Goal: Task Accomplishment & Management: Complete application form

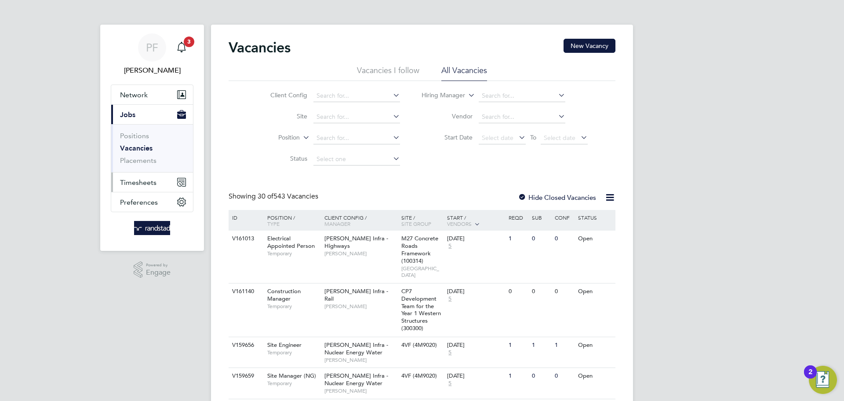
click at [142, 180] on span "Timesheets" at bounding box center [138, 182] width 36 height 8
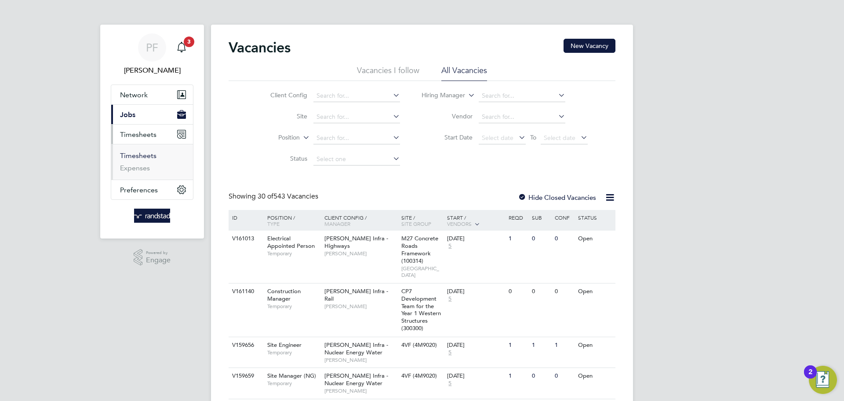
click at [144, 157] on link "Timesheets" at bounding box center [138, 155] width 36 height 8
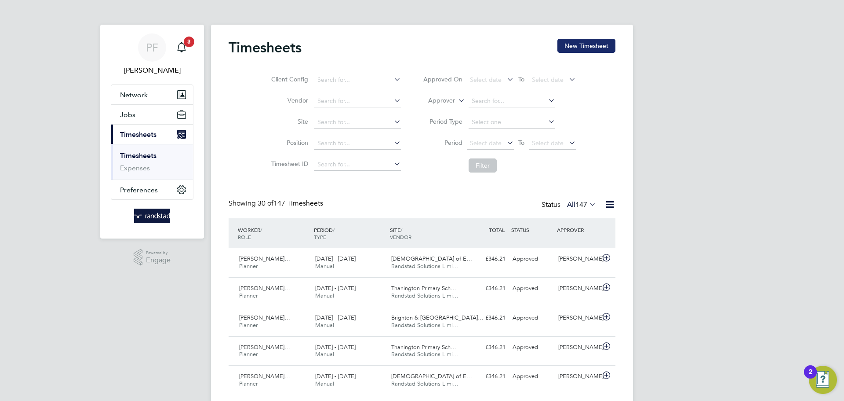
click at [575, 42] on button "New Timesheet" at bounding box center [587, 46] width 58 height 14
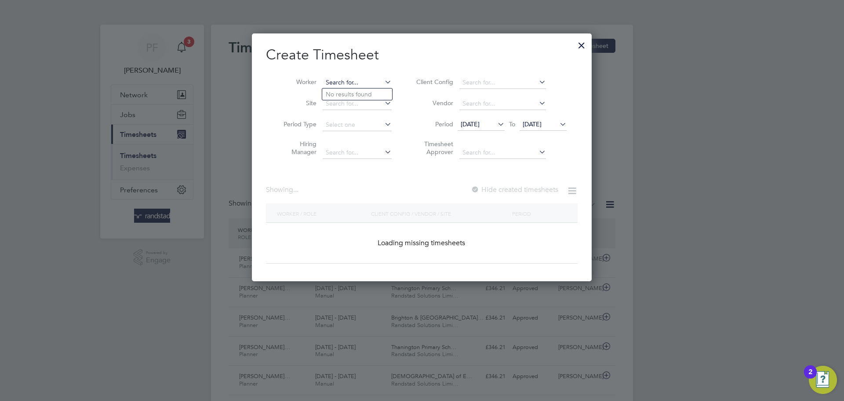
click at [350, 77] on input at bounding box center [357, 83] width 69 height 12
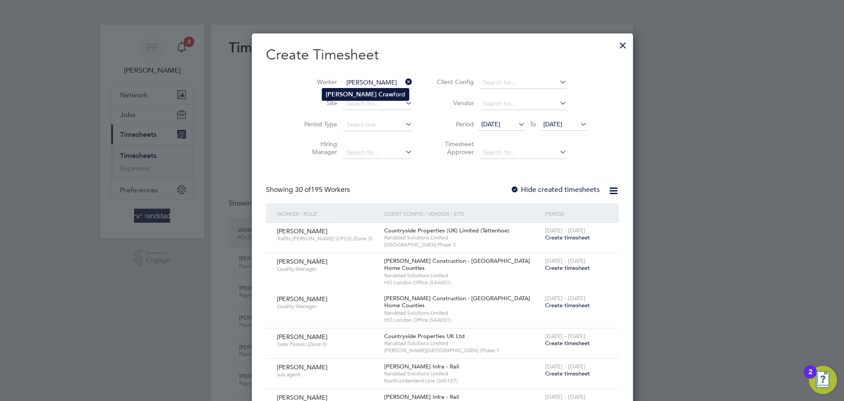
click at [364, 88] on li "Tony Craw ford" at bounding box center [365, 94] width 87 height 12
type input "Tony Crawford"
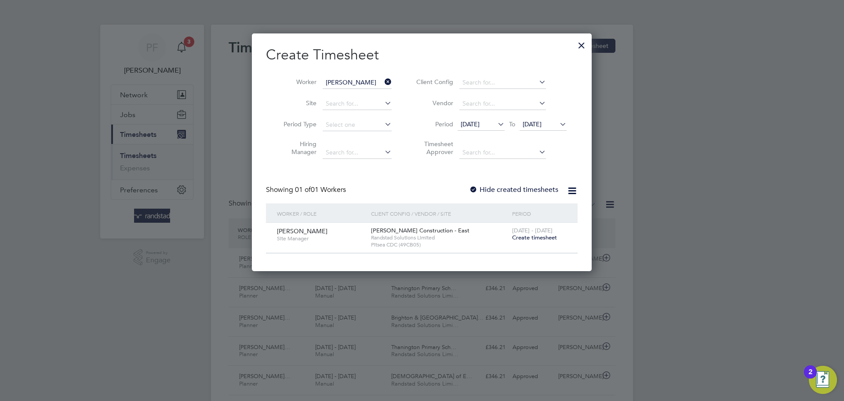
click at [485, 190] on label "Hide created timesheets" at bounding box center [513, 189] width 89 height 9
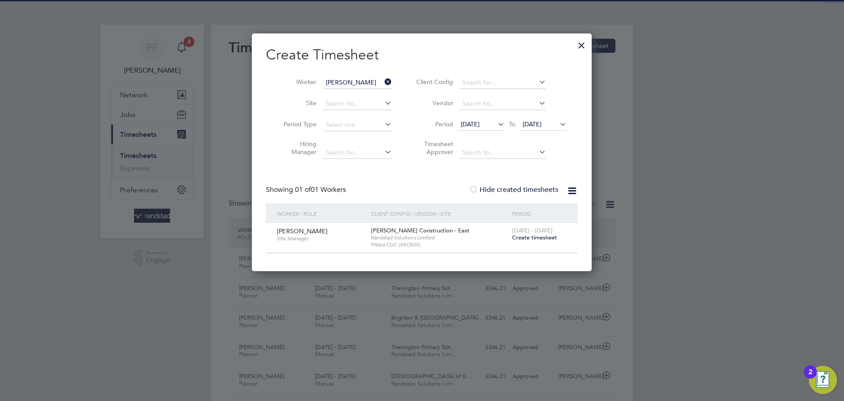
click at [485, 190] on label "Hide created timesheets" at bounding box center [513, 189] width 89 height 9
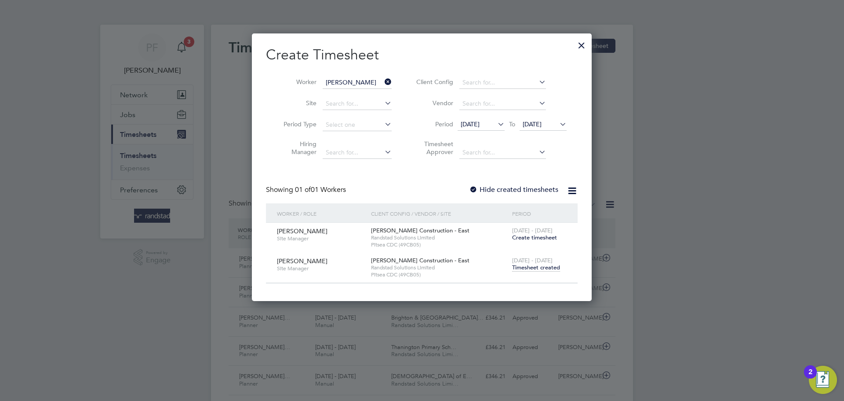
click at [554, 268] on span "Timesheet created" at bounding box center [536, 267] width 48 height 8
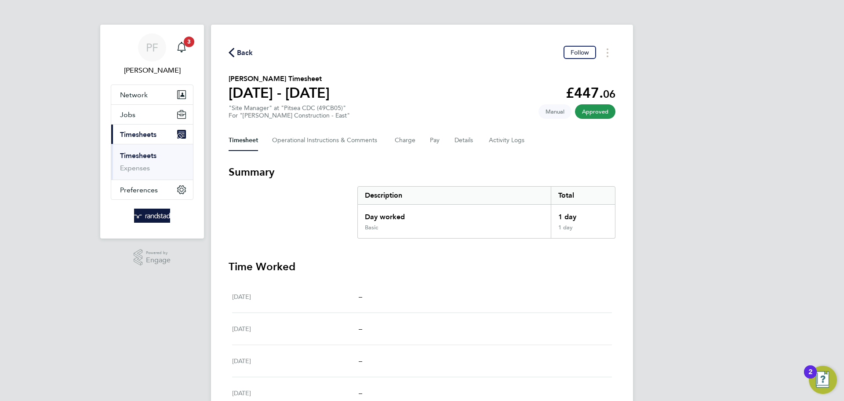
click at [248, 57] on span "Back" at bounding box center [245, 52] width 16 height 11
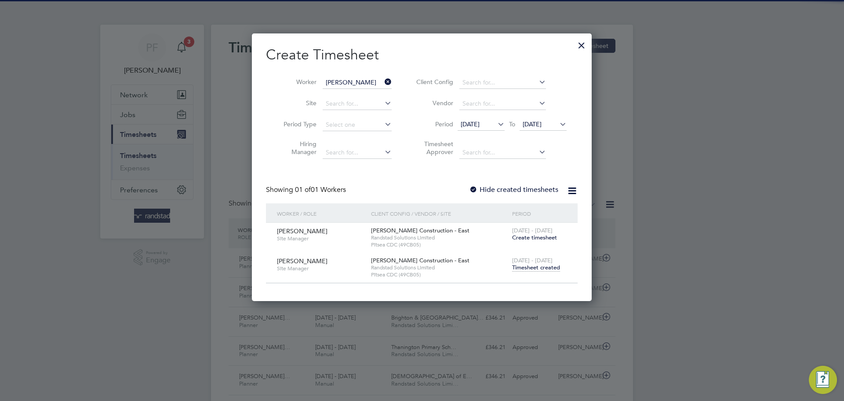
scroll to position [22, 77]
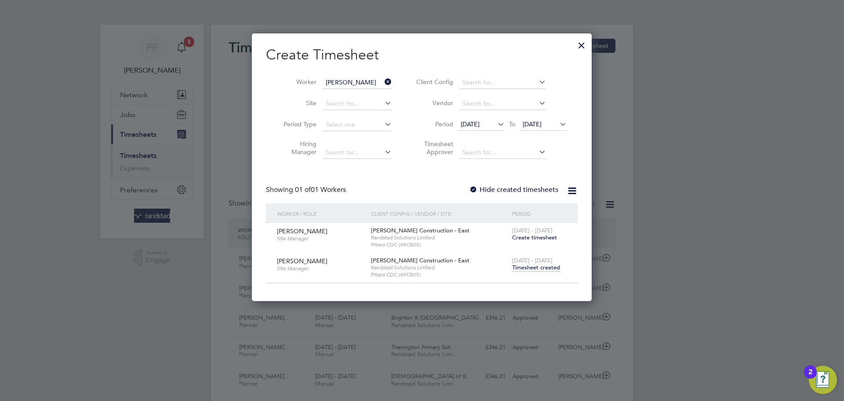
click at [586, 44] on div at bounding box center [582, 43] width 16 height 16
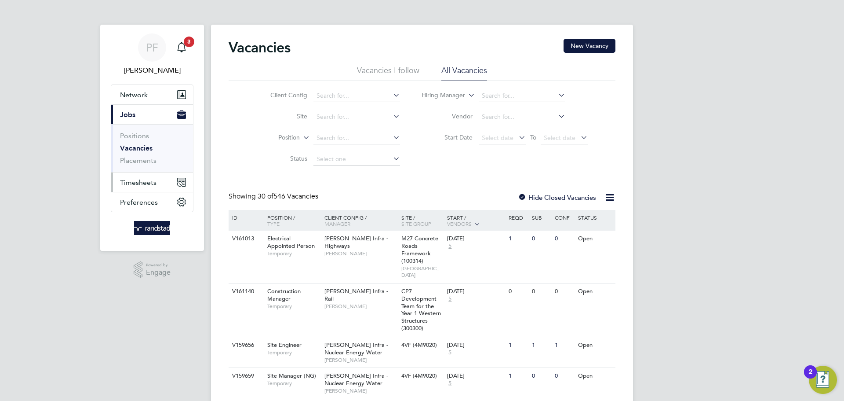
click at [153, 186] on span "Timesheets" at bounding box center [138, 182] width 36 height 8
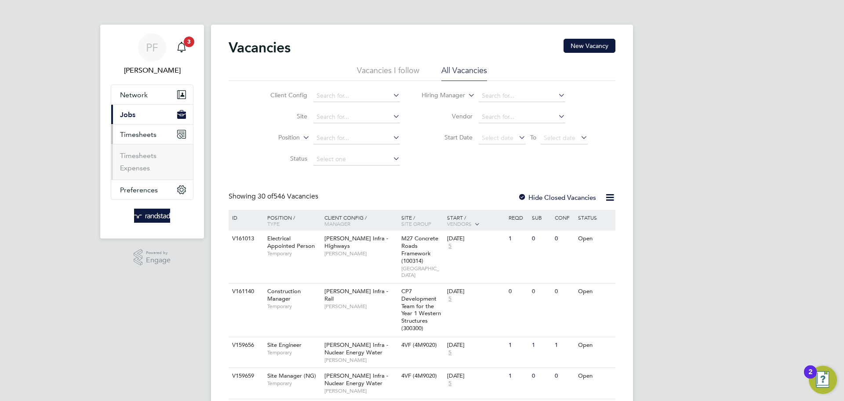
click at [140, 149] on ul "Timesheets Expenses" at bounding box center [152, 162] width 82 height 36
click at [146, 156] on link "Timesheets" at bounding box center [138, 155] width 36 height 8
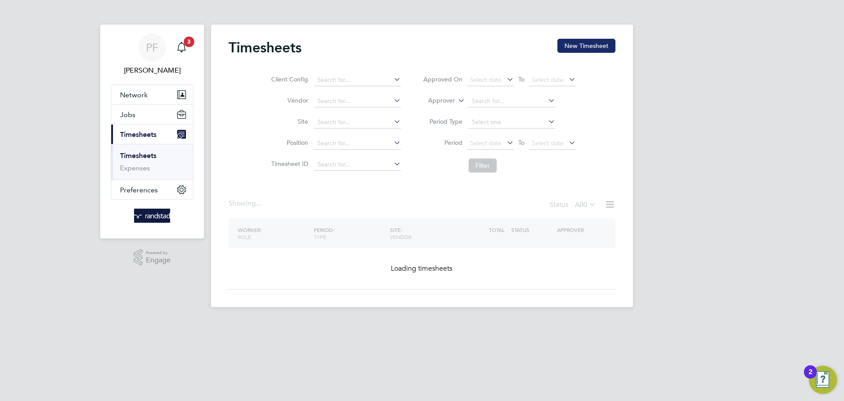
click at [564, 41] on button "New Timesheet" at bounding box center [587, 46] width 58 height 14
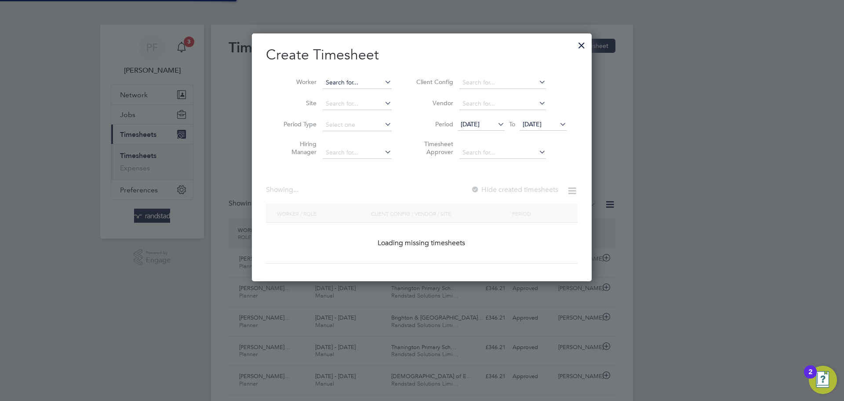
click at [339, 81] on input at bounding box center [357, 83] width 69 height 12
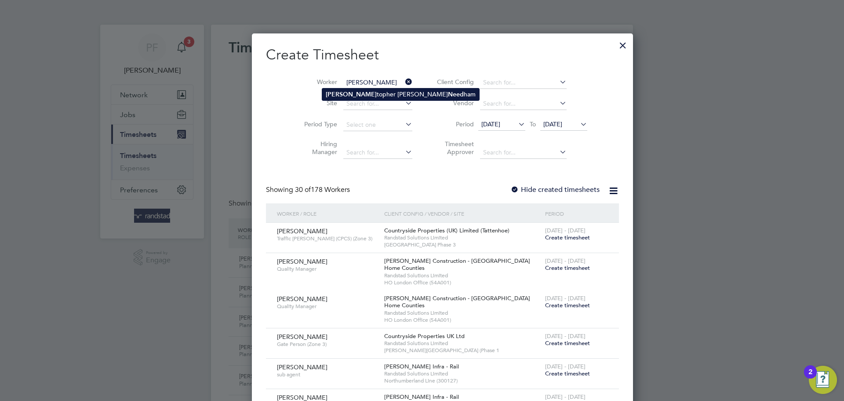
click at [355, 90] on li "[PERSON_NAME] [PERSON_NAME] Need ham" at bounding box center [400, 94] width 157 height 12
type input "[PERSON_NAME]"
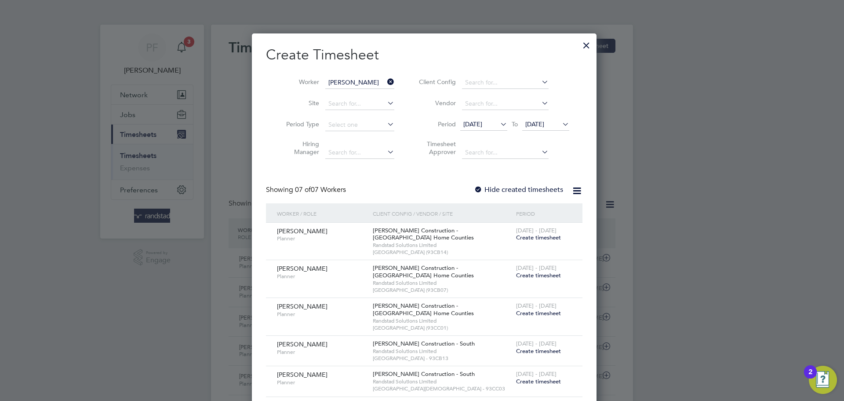
click at [479, 128] on span "[DATE]" at bounding box center [483, 125] width 47 height 12
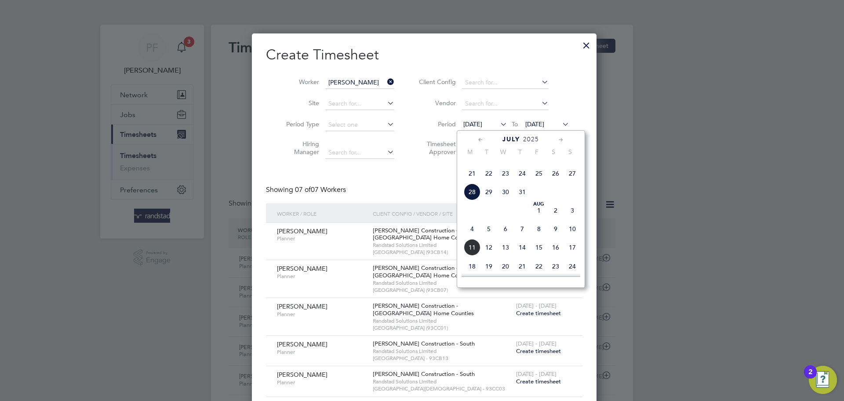
click at [411, 168] on div "Create Timesheet Worker [PERSON_NAME] Site Period Type Hiring Manager Client Co…" at bounding box center [424, 252] width 317 height 412
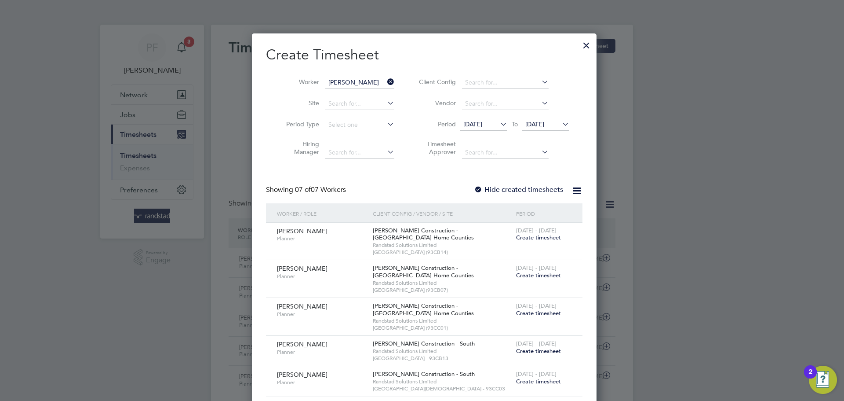
click at [475, 191] on div at bounding box center [478, 190] width 9 height 9
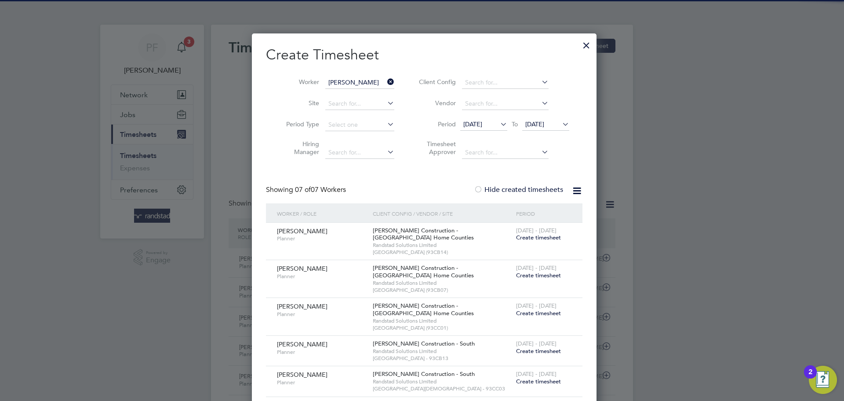
click at [475, 190] on div at bounding box center [478, 190] width 9 height 9
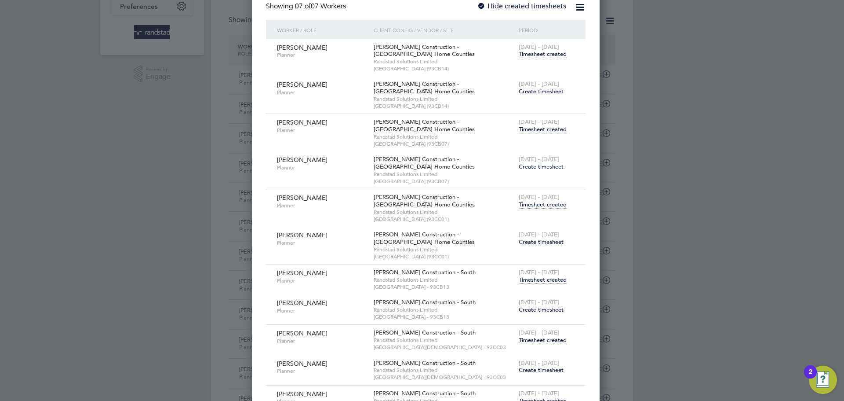
click at [538, 279] on span "Timesheet created" at bounding box center [543, 280] width 48 height 8
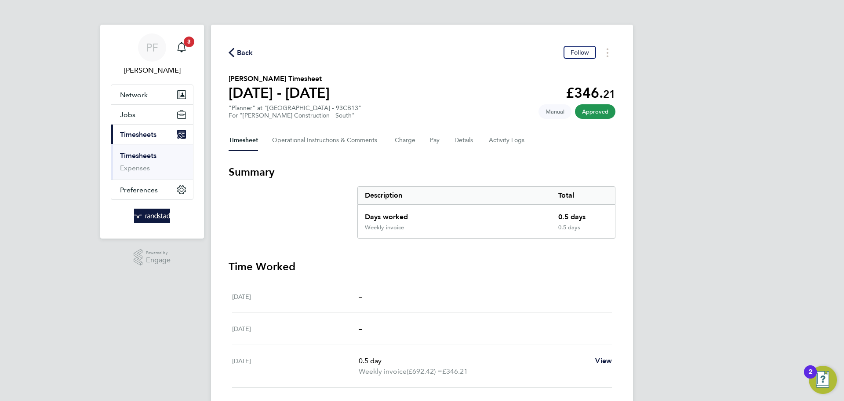
click at [237, 52] on span "Back" at bounding box center [245, 52] width 16 height 11
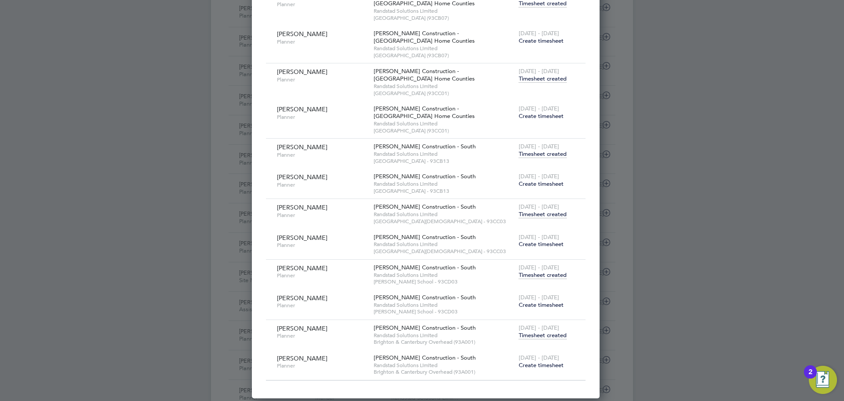
click at [540, 331] on span "Timesheet created" at bounding box center [543, 335] width 48 height 8
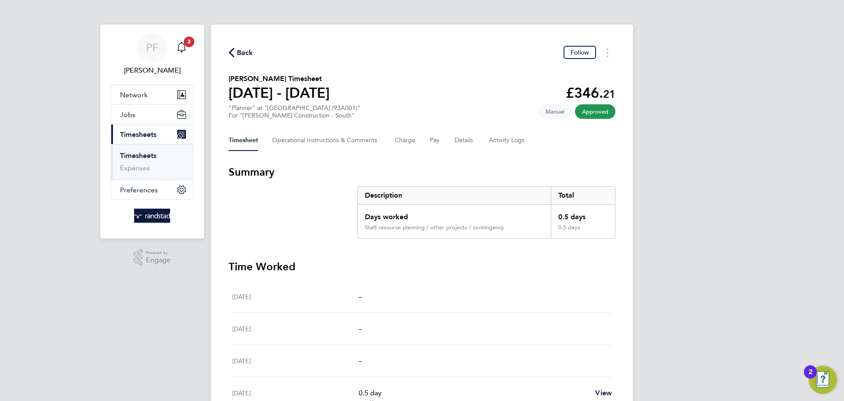
click at [248, 55] on span "Back" at bounding box center [245, 52] width 16 height 11
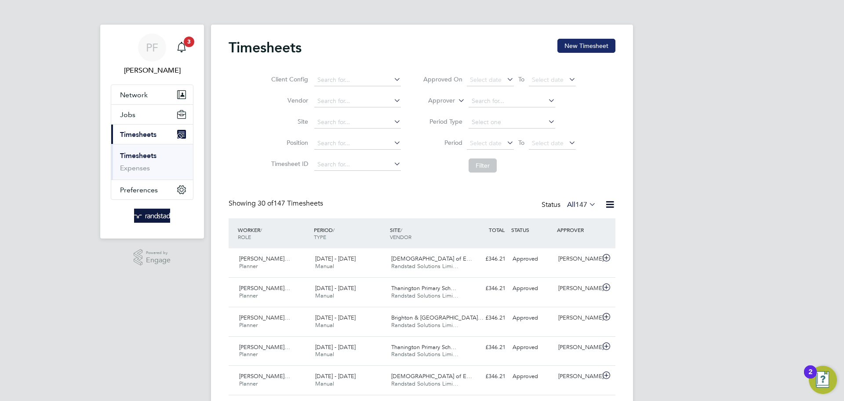
click at [609, 40] on button "New Timesheet" at bounding box center [587, 46] width 58 height 14
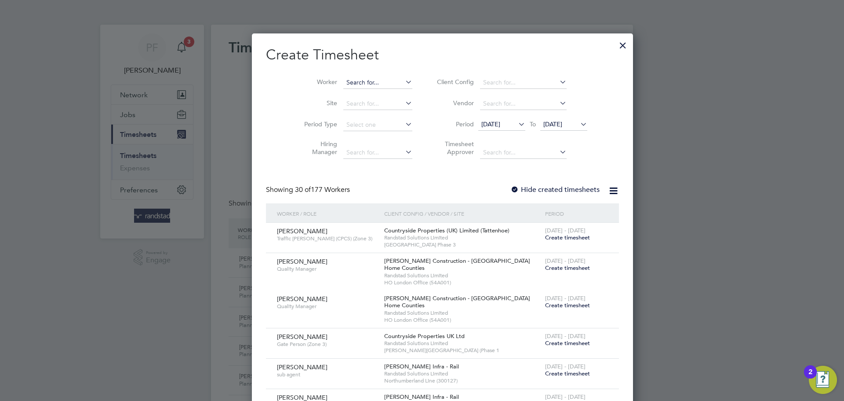
click at [343, 80] on input at bounding box center [377, 83] width 69 height 12
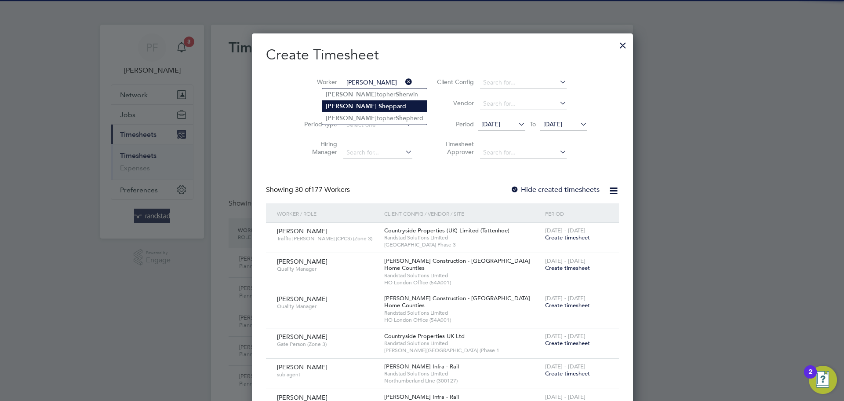
click at [358, 106] on li "Chris She ppard" at bounding box center [374, 106] width 105 height 12
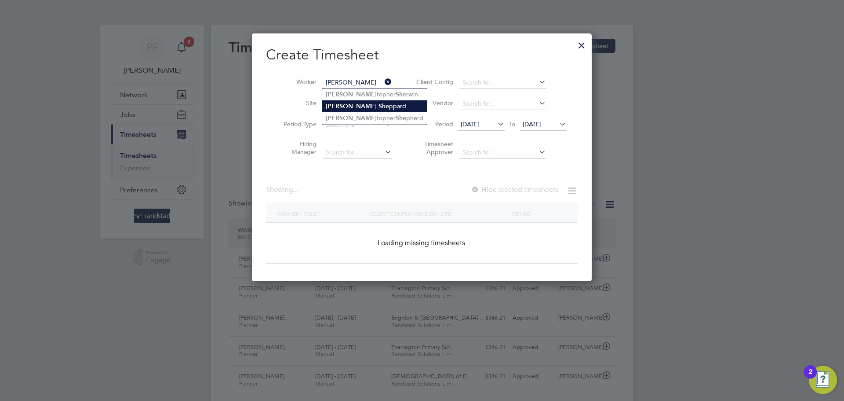
type input "[PERSON_NAME]"
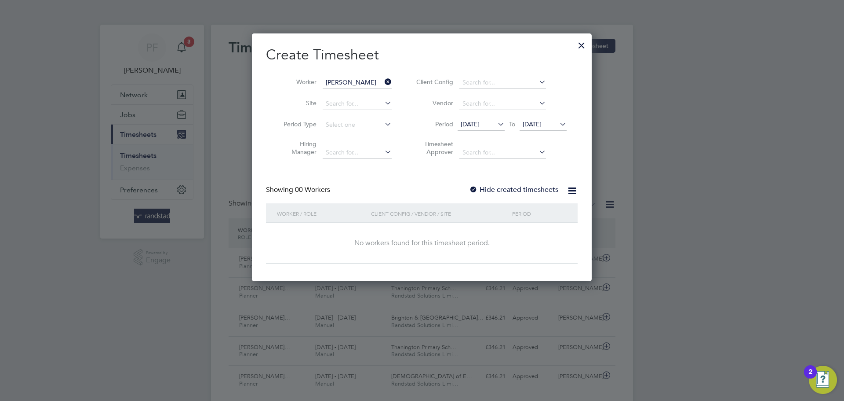
click at [474, 193] on div at bounding box center [473, 190] width 9 height 9
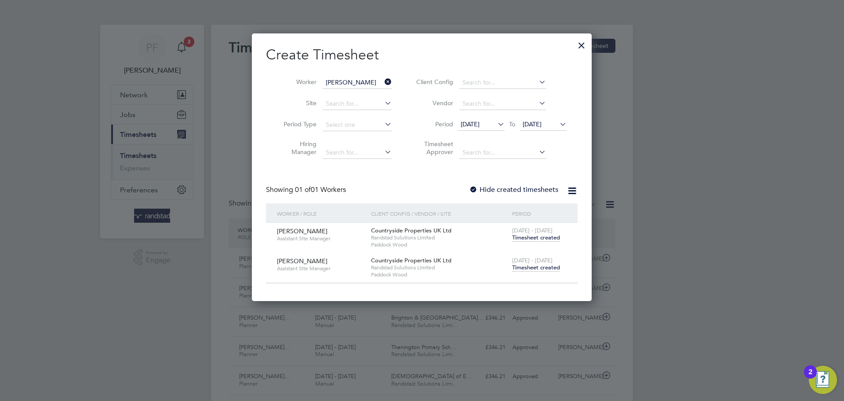
click at [548, 266] on span "Timesheet created" at bounding box center [536, 267] width 48 height 8
